Goal: Information Seeking & Learning: Learn about a topic

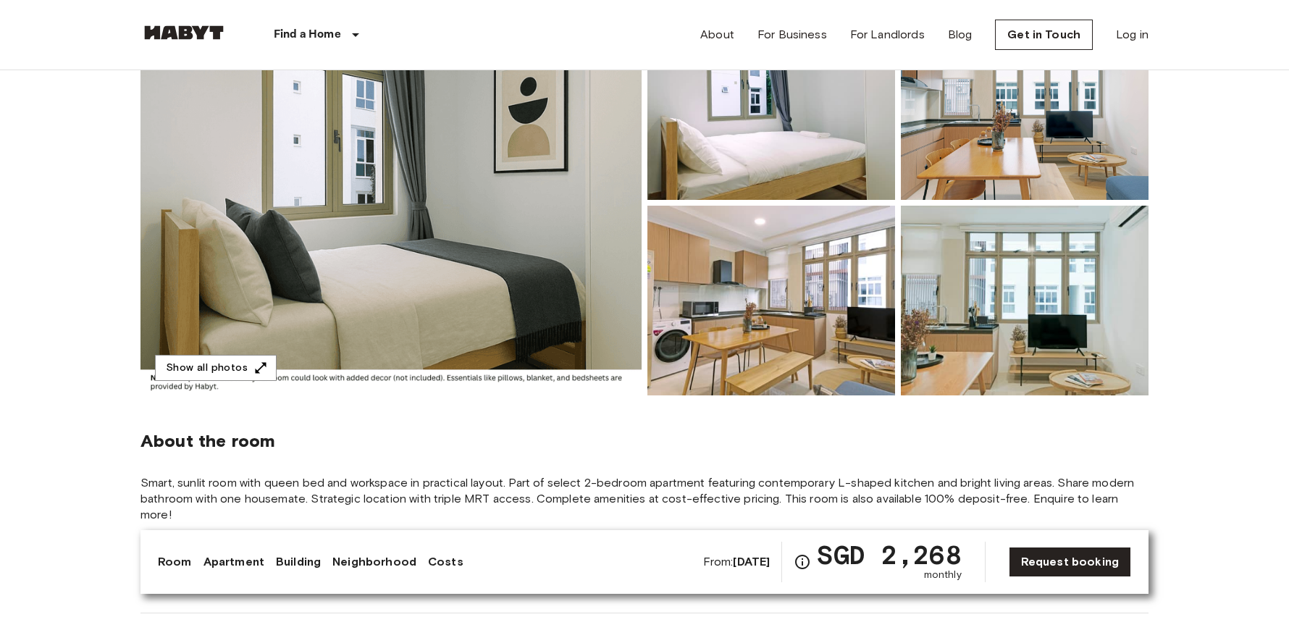
scroll to position [183, 0]
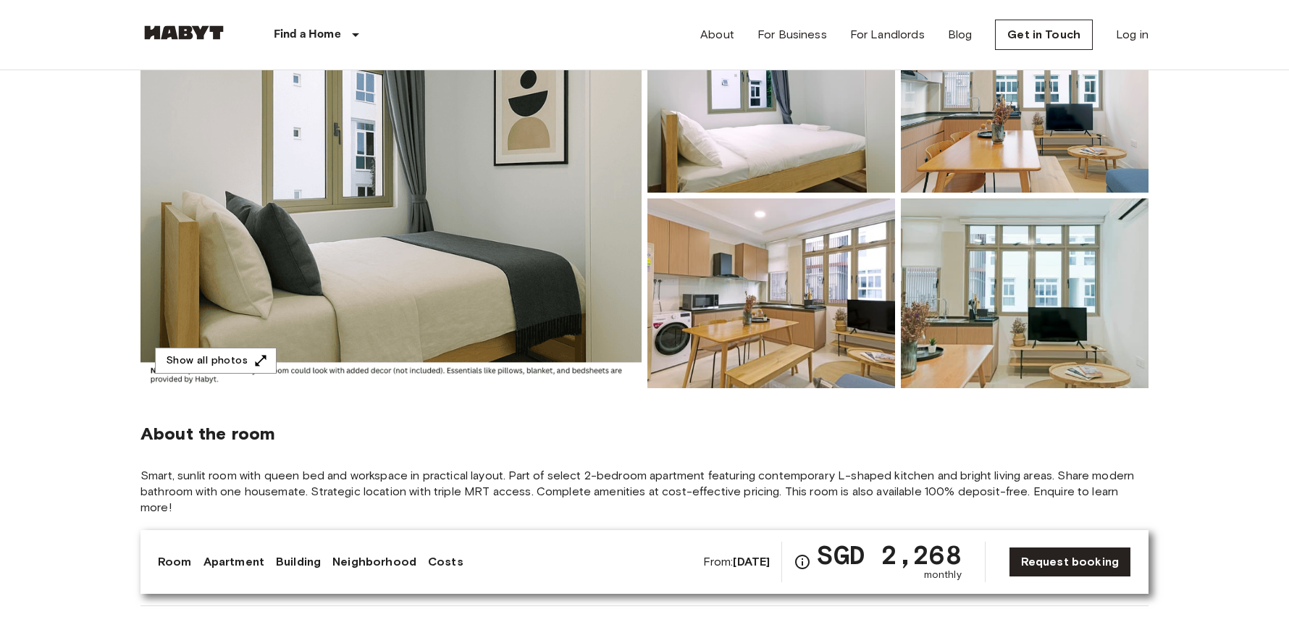
click at [990, 319] on img at bounding box center [1025, 293] width 248 height 190
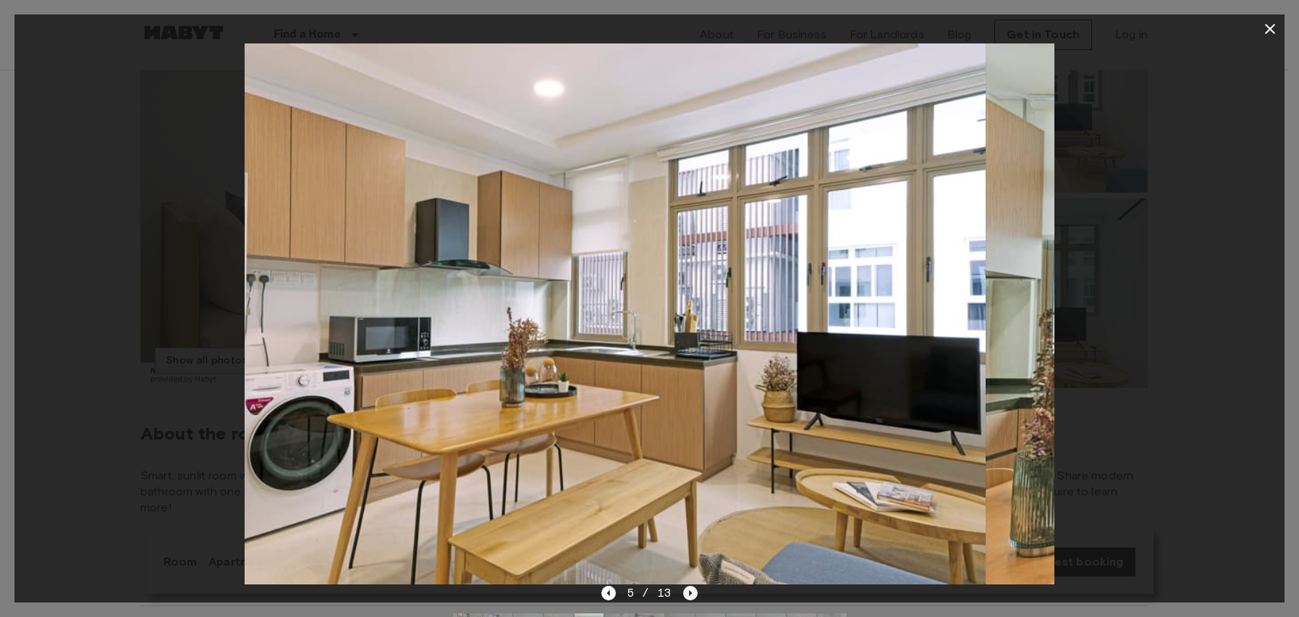
click at [693, 594] on icon "Next image" at bounding box center [690, 593] width 14 height 14
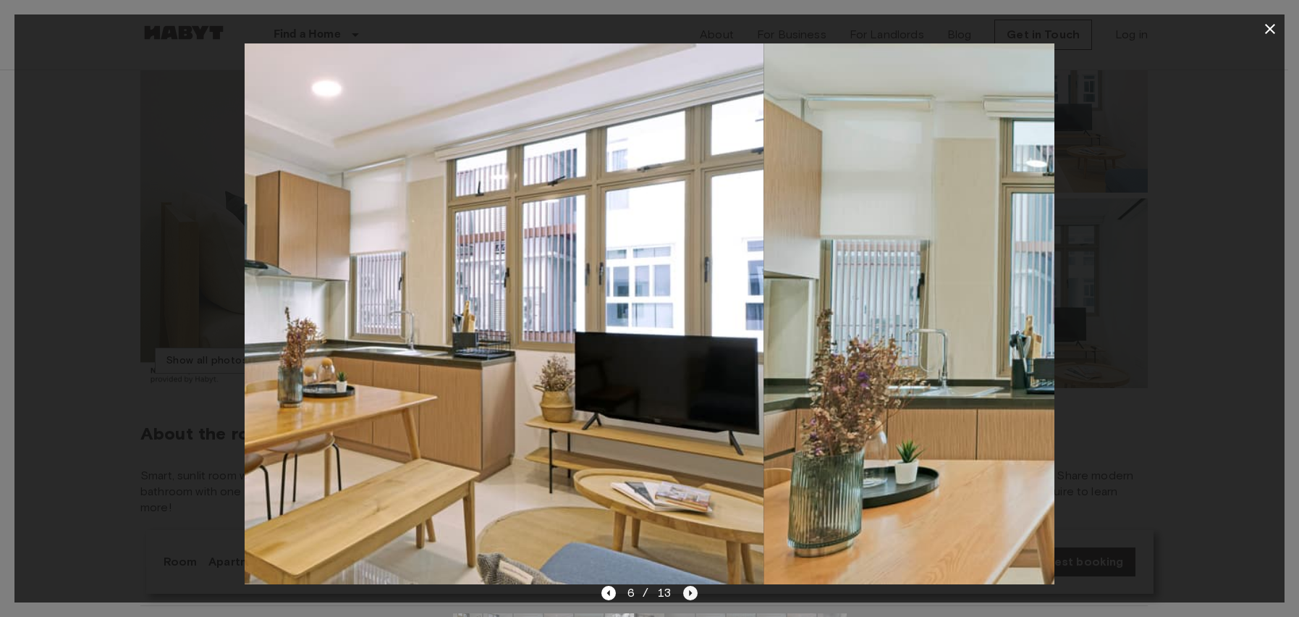
click at [693, 590] on icon "Next image" at bounding box center [690, 593] width 14 height 14
click at [691, 591] on icon "Next image" at bounding box center [690, 593] width 14 height 14
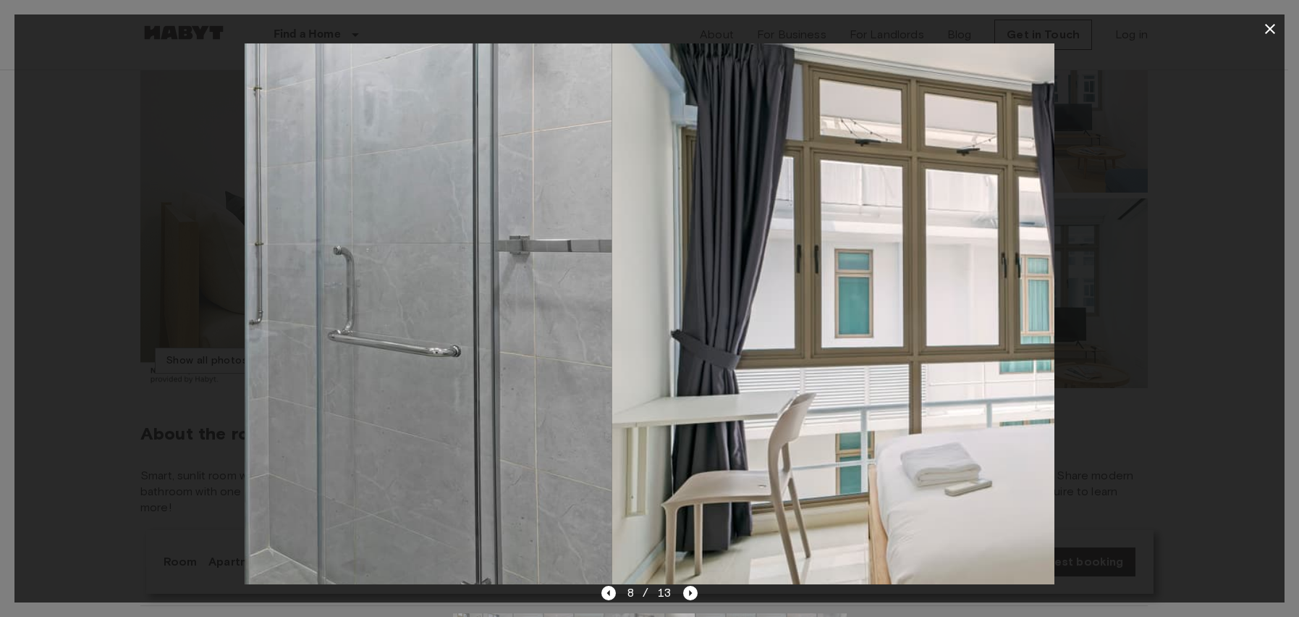
click at [1265, 28] on icon "button" at bounding box center [1270, 28] width 17 height 17
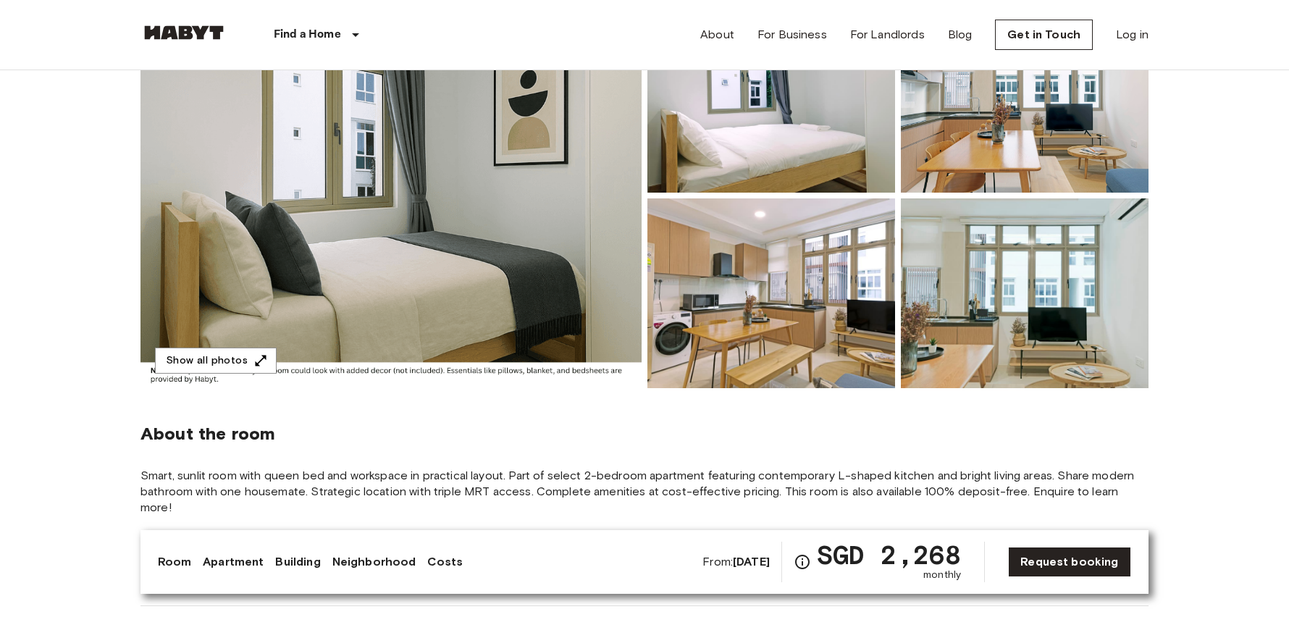
click at [1268, 30] on header "Find a Home [GEOGRAPHIC_DATA] [GEOGRAPHIC_DATA] [GEOGRAPHIC_DATA] [GEOGRAPHIC_D…" at bounding box center [644, 35] width 1289 height 70
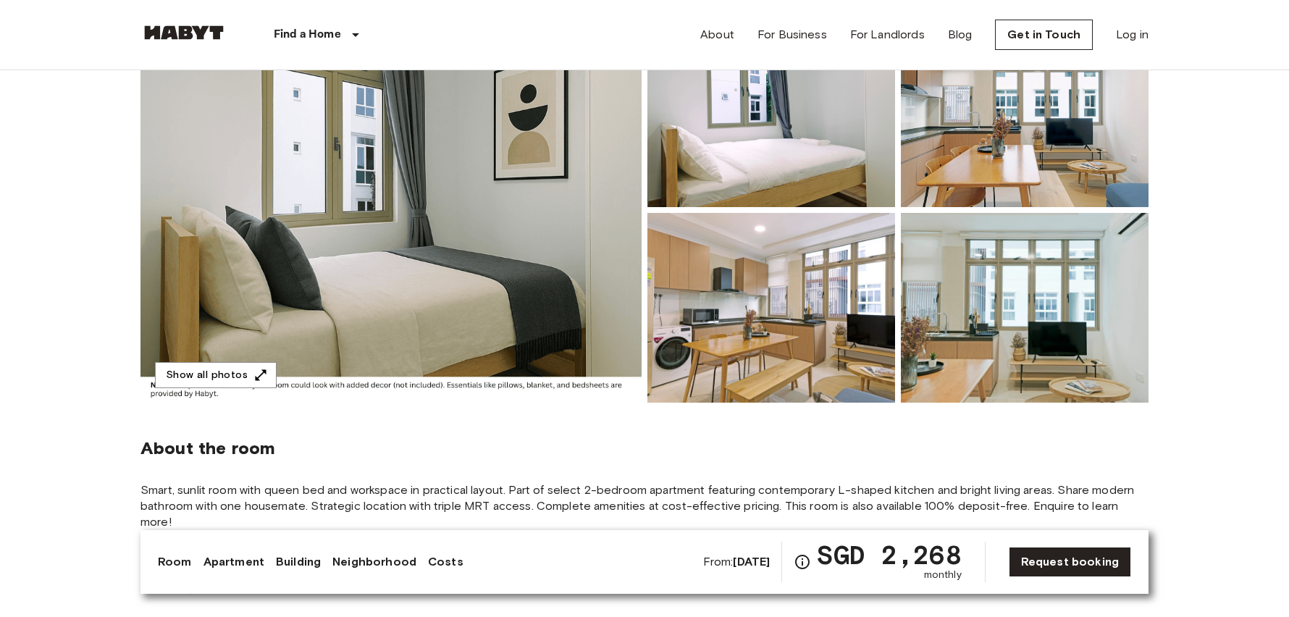
scroll to position [186, 0]
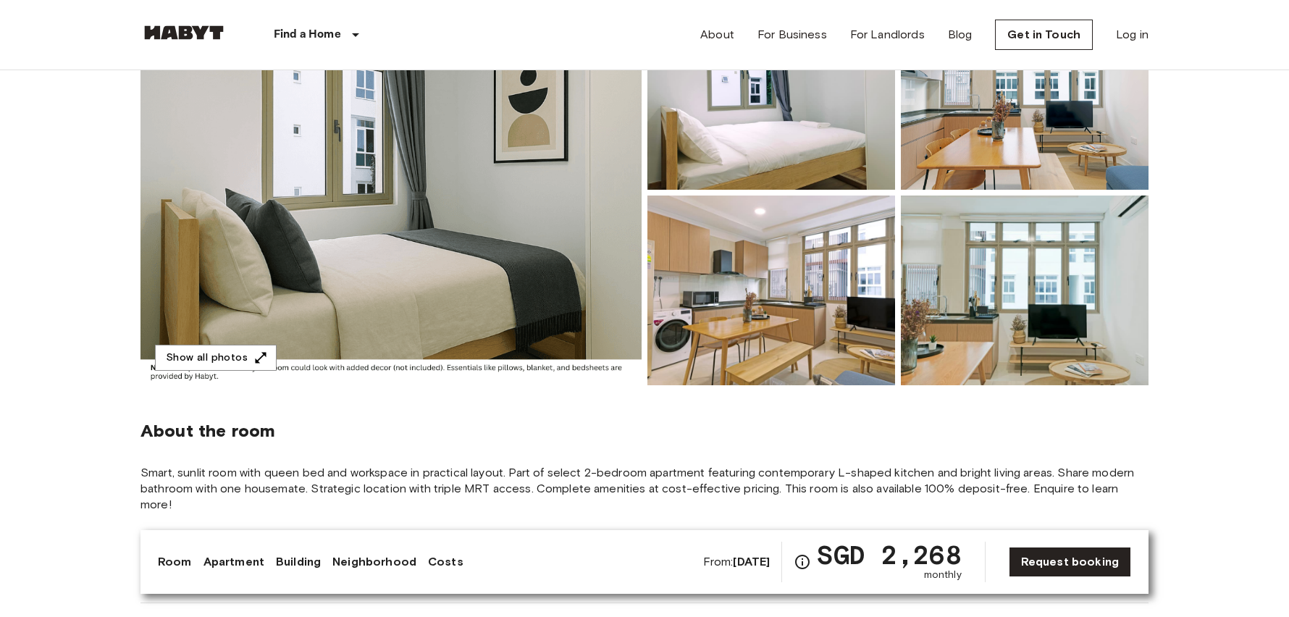
click at [435, 271] on img at bounding box center [390, 192] width 501 height 385
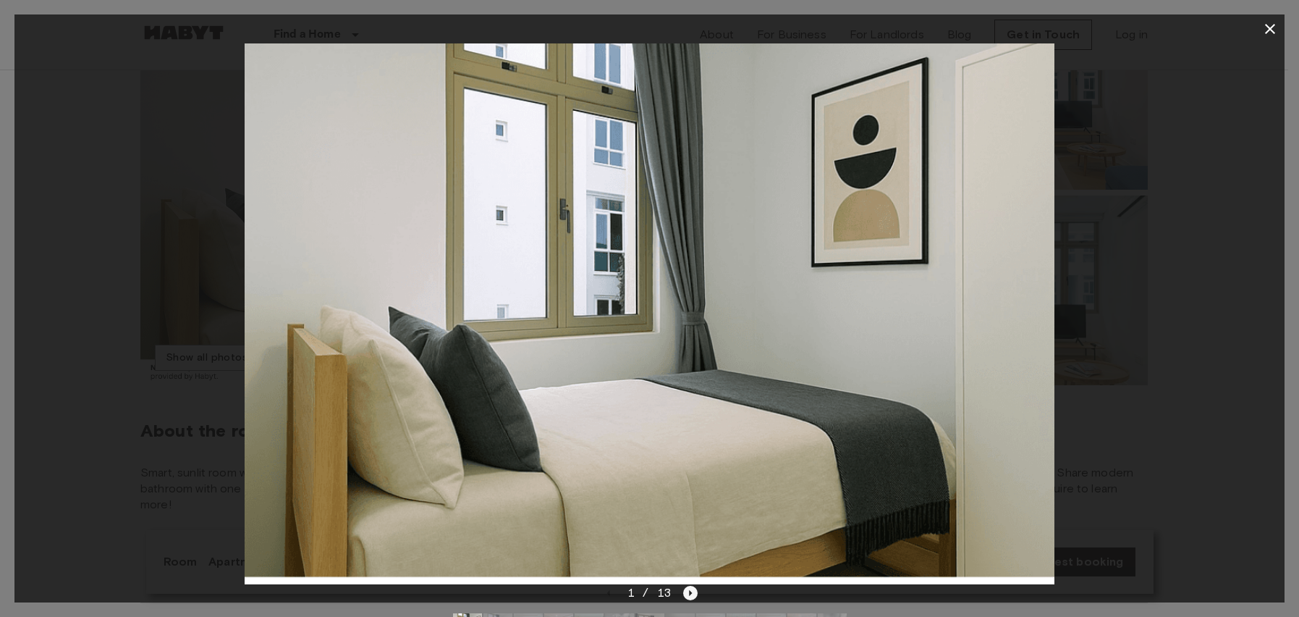
click at [692, 593] on icon "Next image" at bounding box center [690, 593] width 14 height 14
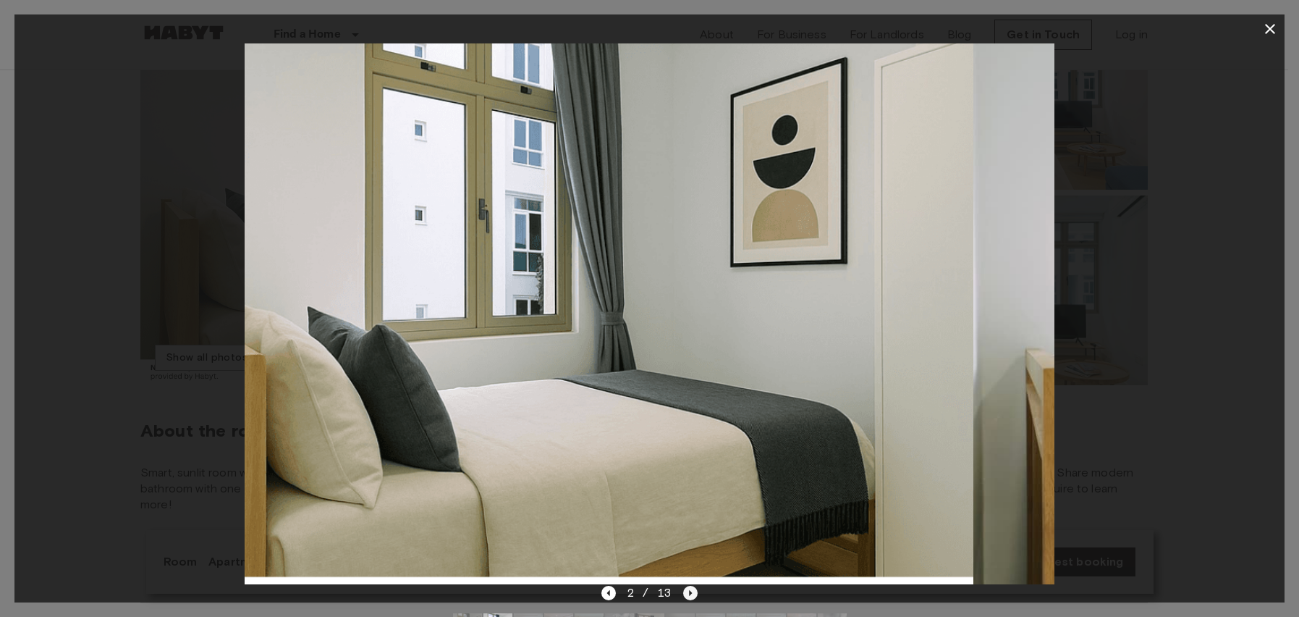
click at [689, 594] on icon "Next image" at bounding box center [690, 592] width 3 height 6
click at [685, 589] on icon "Next image" at bounding box center [690, 593] width 14 height 14
click at [690, 591] on icon "Next image" at bounding box center [690, 592] width 3 height 6
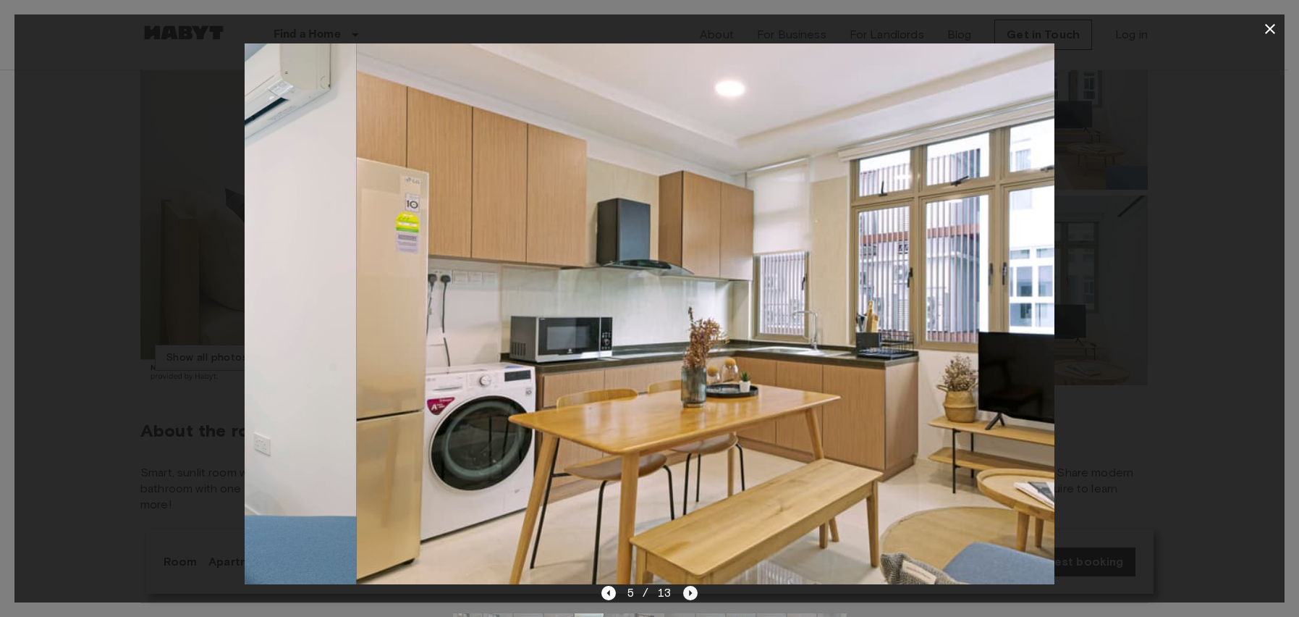
click at [690, 593] on icon "Next image" at bounding box center [690, 592] width 3 height 6
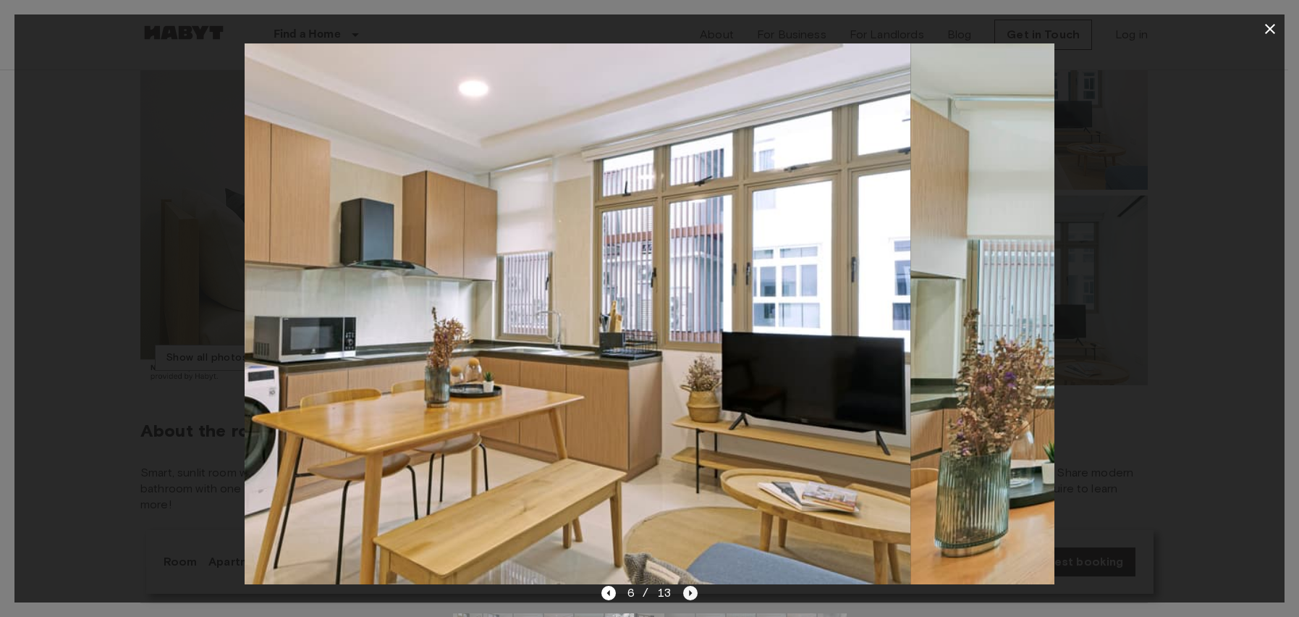
click at [690, 593] on icon "Next image" at bounding box center [690, 592] width 3 height 6
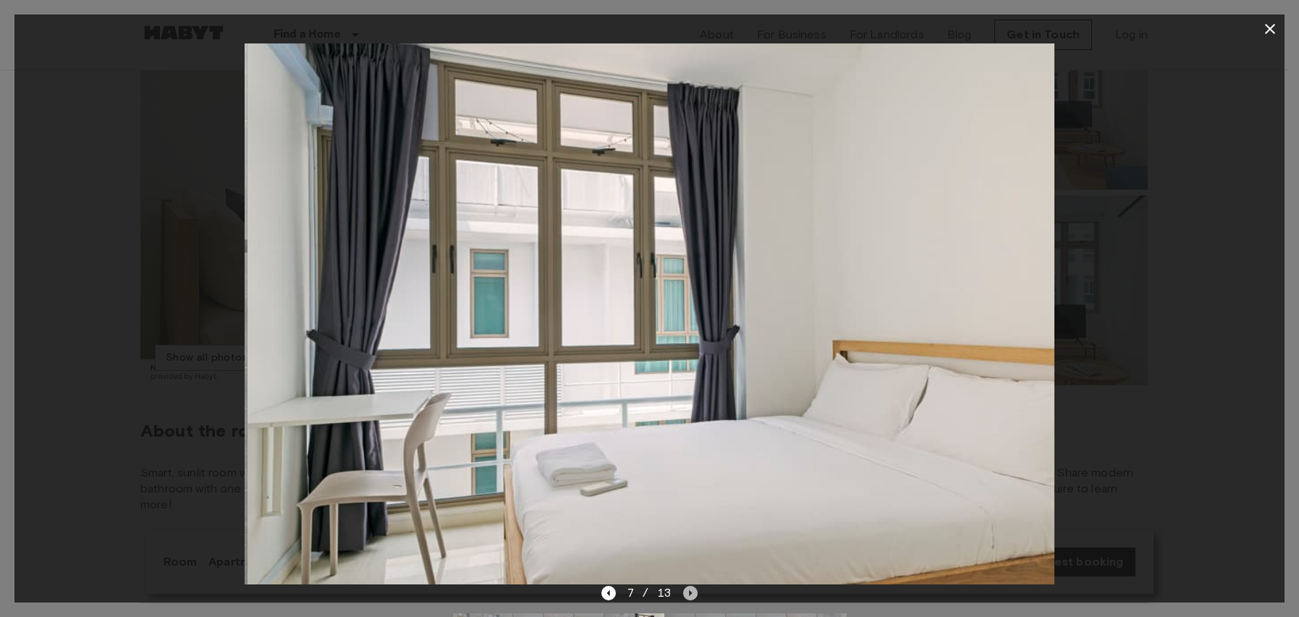
click at [690, 592] on icon "Next image" at bounding box center [690, 592] width 3 height 6
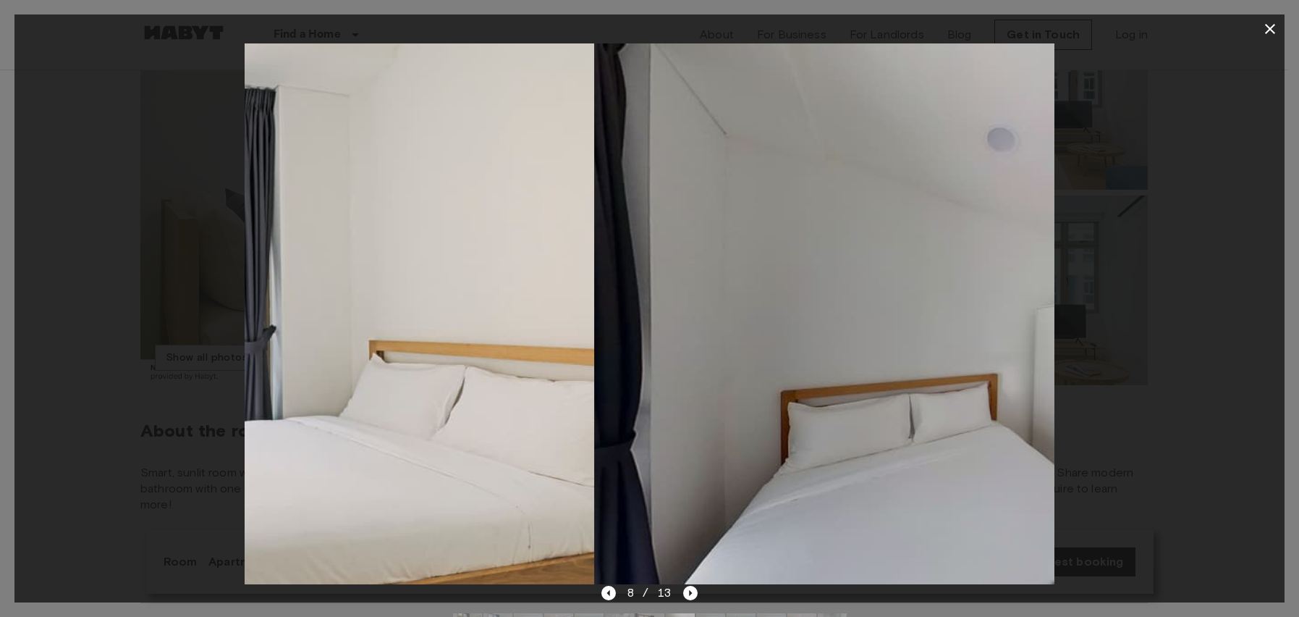
click at [692, 593] on icon "Next image" at bounding box center [690, 593] width 14 height 14
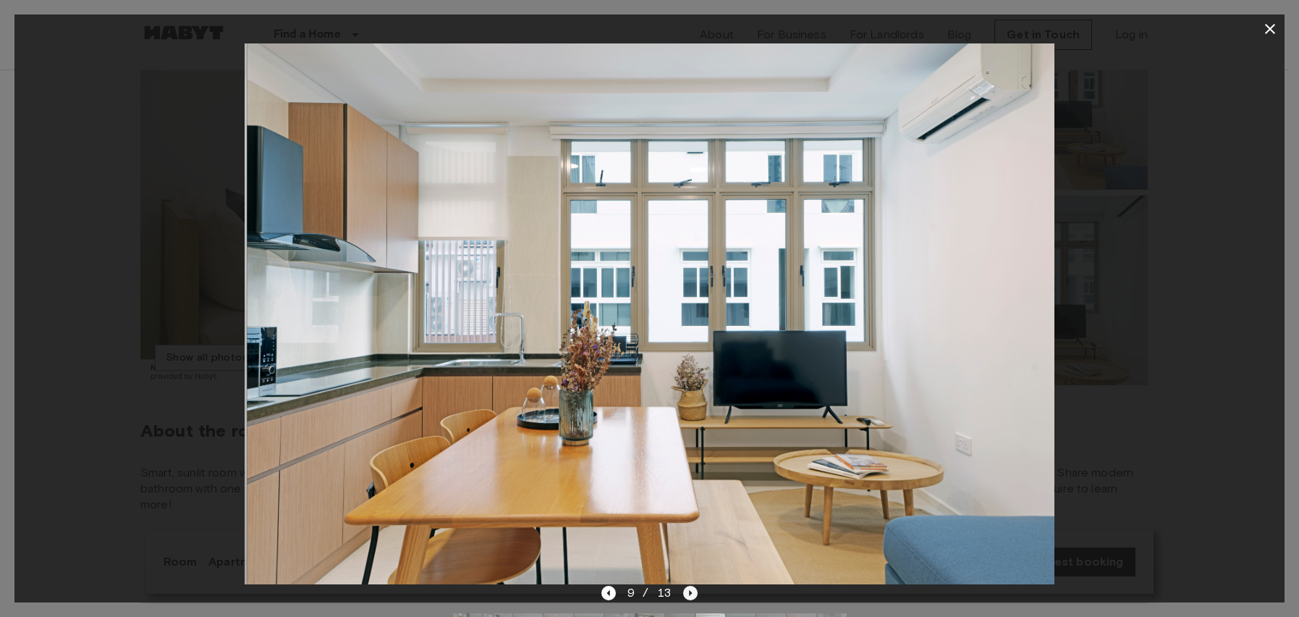
click at [693, 593] on icon "Next image" at bounding box center [690, 593] width 14 height 14
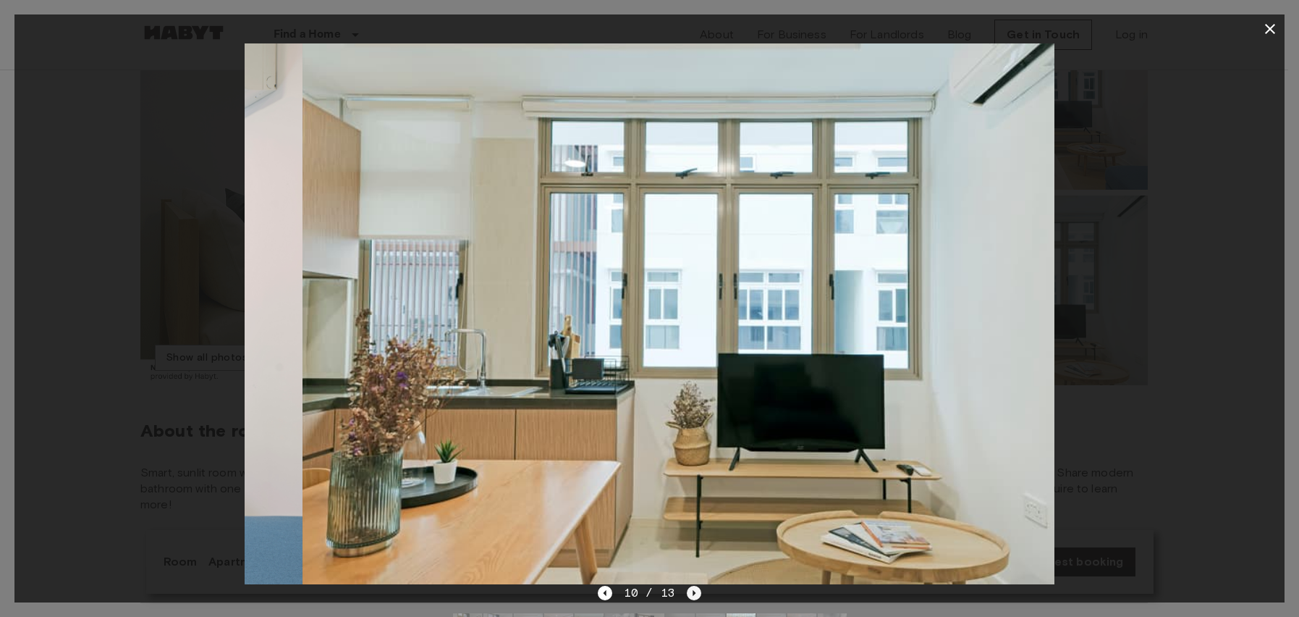
click at [691, 592] on icon "Next image" at bounding box center [694, 593] width 14 height 14
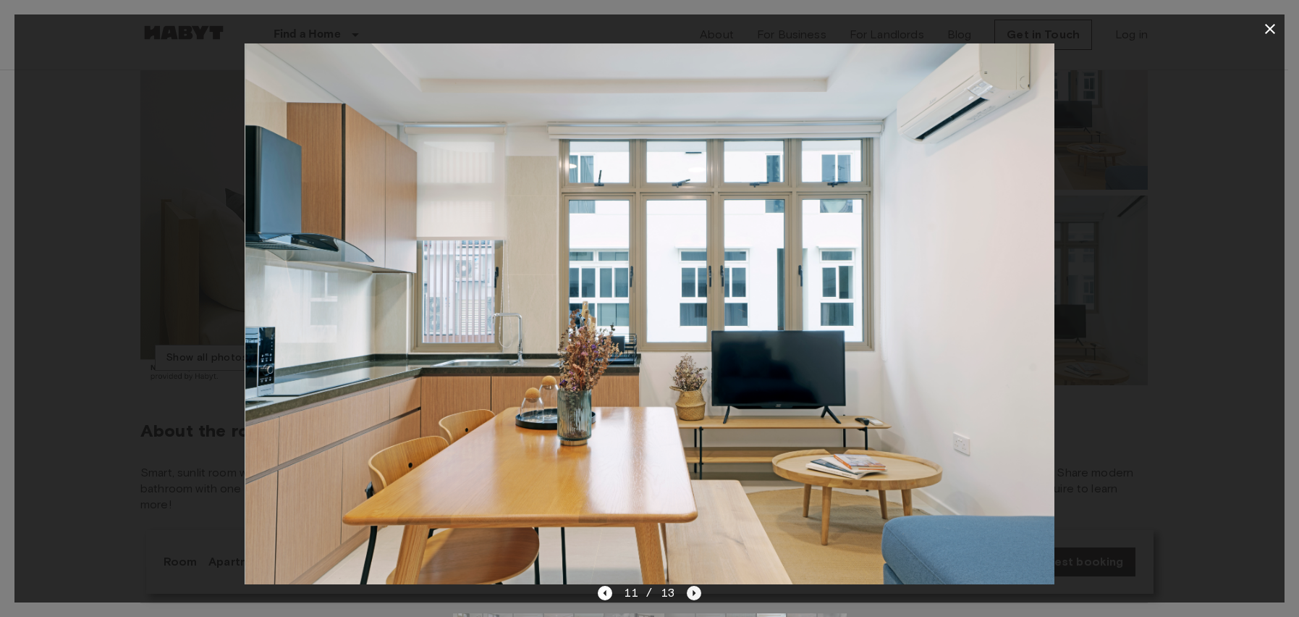
click at [694, 591] on icon "Next image" at bounding box center [694, 593] width 14 height 14
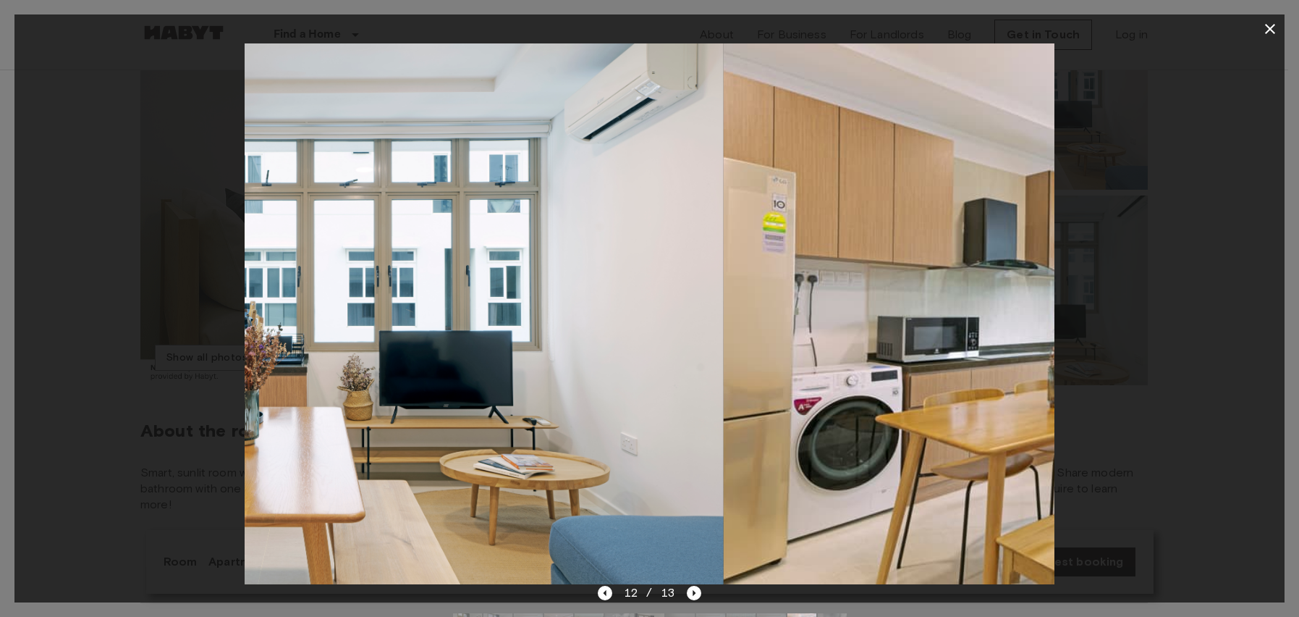
click at [696, 592] on icon "Next image" at bounding box center [694, 593] width 14 height 14
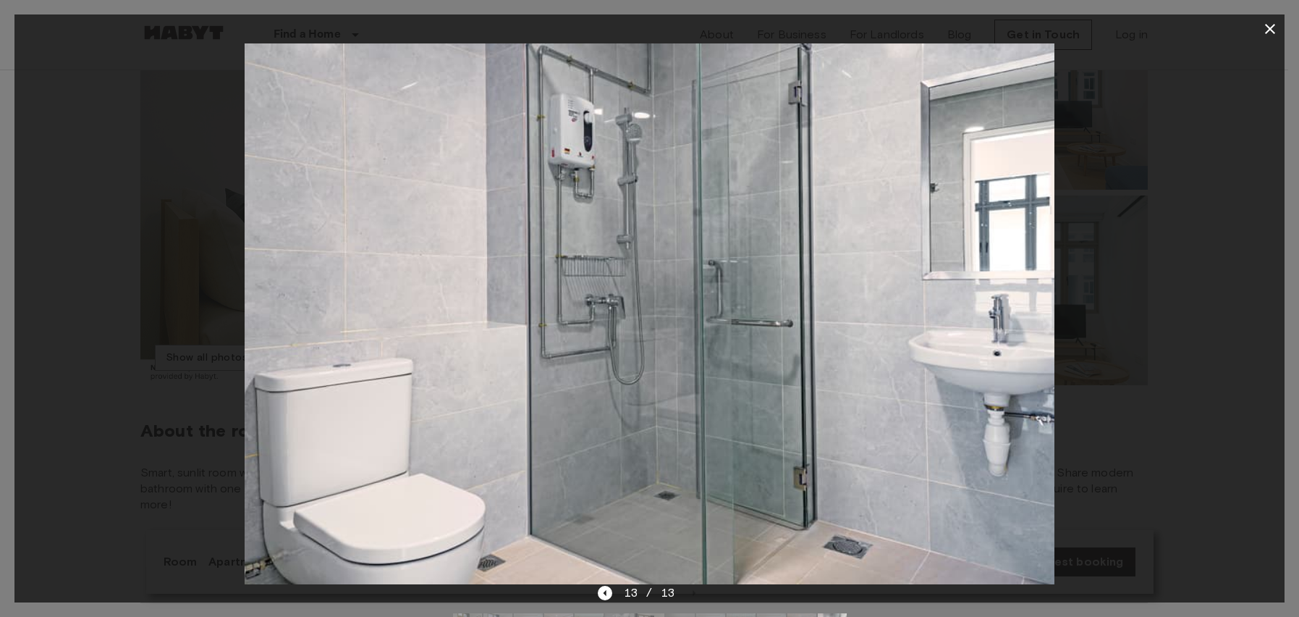
click at [1174, 249] on div at bounding box center [649, 313] width 1270 height 541
click at [1276, 26] on icon "button" at bounding box center [1270, 28] width 17 height 17
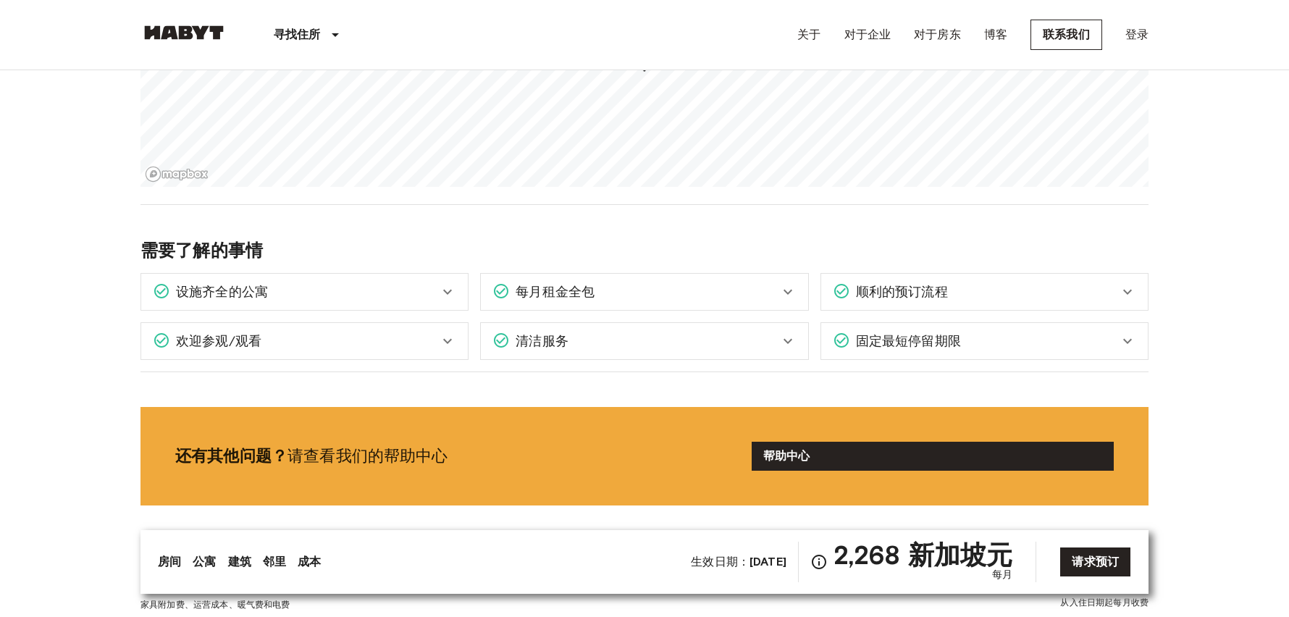
scroll to position [0, 0]
